Goal: Browse casually: Explore the website without a specific task or goal

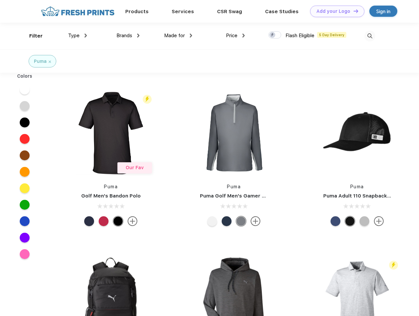
click at [335, 11] on link "Add your Logo Design Tool" at bounding box center [337, 12] width 54 height 12
click at [0, 0] on div "Design Tool" at bounding box center [0, 0] width 0 height 0
click at [353, 11] on link "Add your Logo Design Tool" at bounding box center [337, 12] width 54 height 12
click at [32, 36] on div "Filter" at bounding box center [35, 36] width 13 height 8
click at [78, 36] on span "Type" at bounding box center [74, 36] width 12 height 6
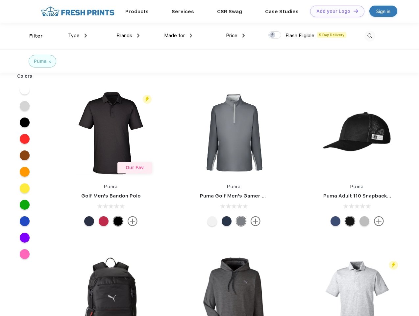
click at [128, 36] on span "Brands" at bounding box center [124, 36] width 16 height 6
click at [178, 36] on span "Made for" at bounding box center [174, 36] width 21 height 6
click at [235, 36] on span "Price" at bounding box center [232, 36] width 12 height 6
click at [275, 35] on div at bounding box center [274, 34] width 13 height 7
click at [273, 35] on input "checkbox" at bounding box center [270, 33] width 4 height 4
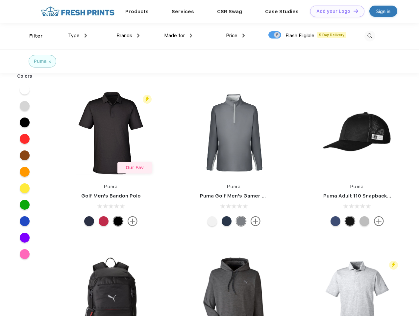
click at [370, 36] on img at bounding box center [369, 36] width 11 height 11
